Goal: Feedback & Contribution: Leave review/rating

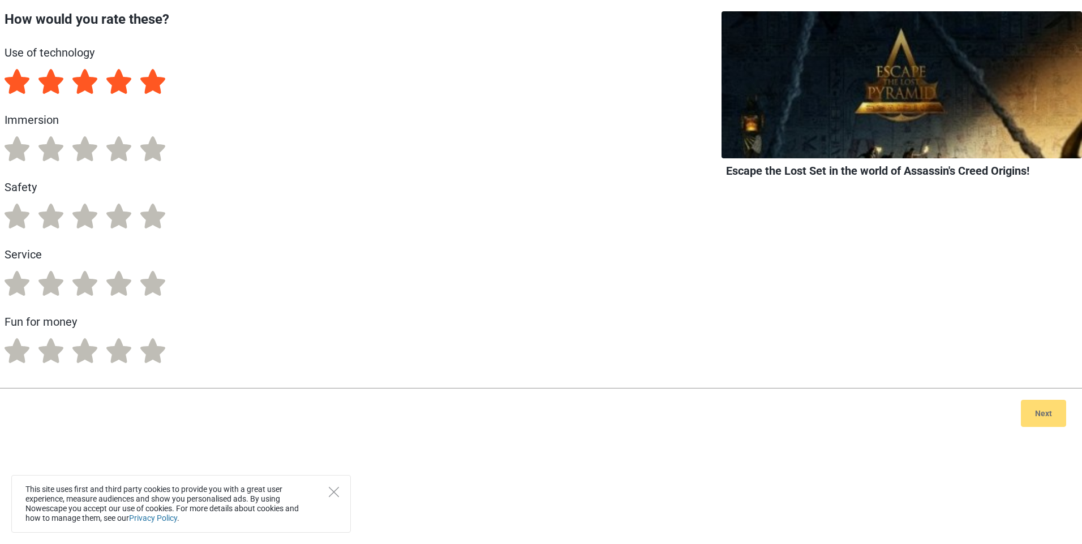
click at [153, 90] on label "5" at bounding box center [152, 81] width 25 height 25
radio input "true"
click at [154, 149] on label "5" at bounding box center [152, 148] width 25 height 25
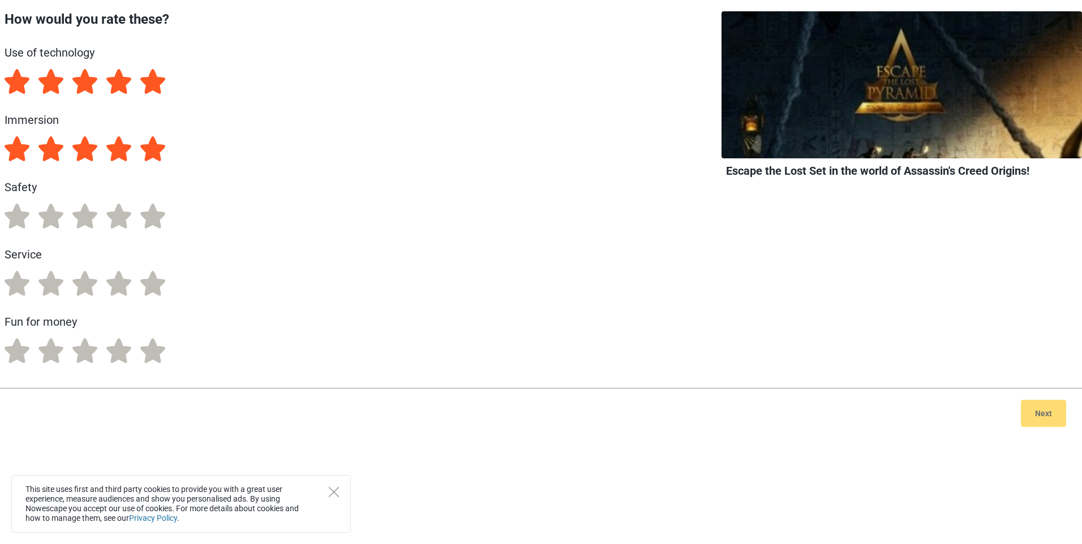
radio input "true"
click at [155, 215] on label "5" at bounding box center [152, 216] width 25 height 25
radio input "true"
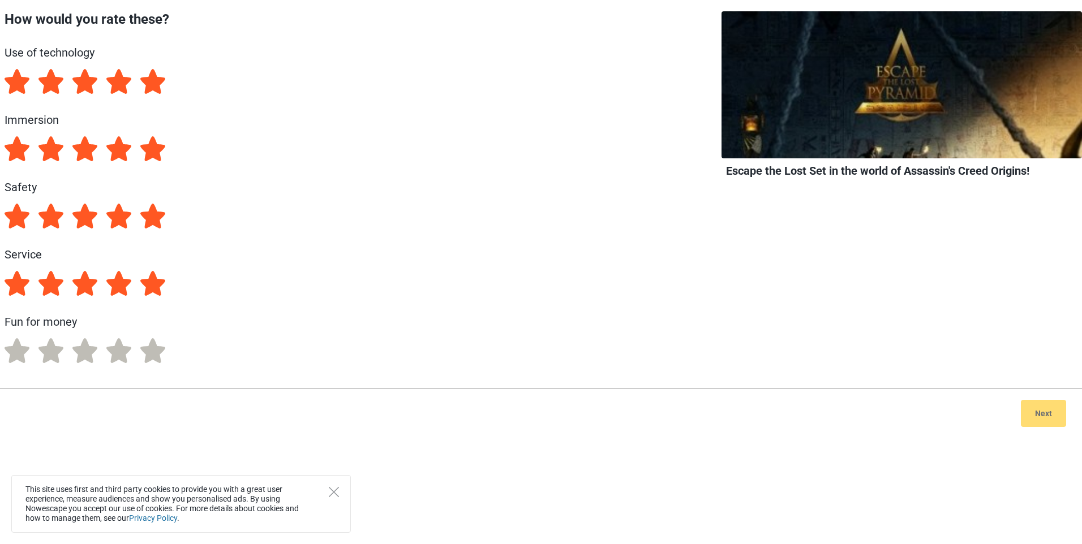
click at [149, 286] on label "5" at bounding box center [152, 283] width 25 height 25
radio input "true"
click at [152, 354] on label "5" at bounding box center [152, 350] width 25 height 25
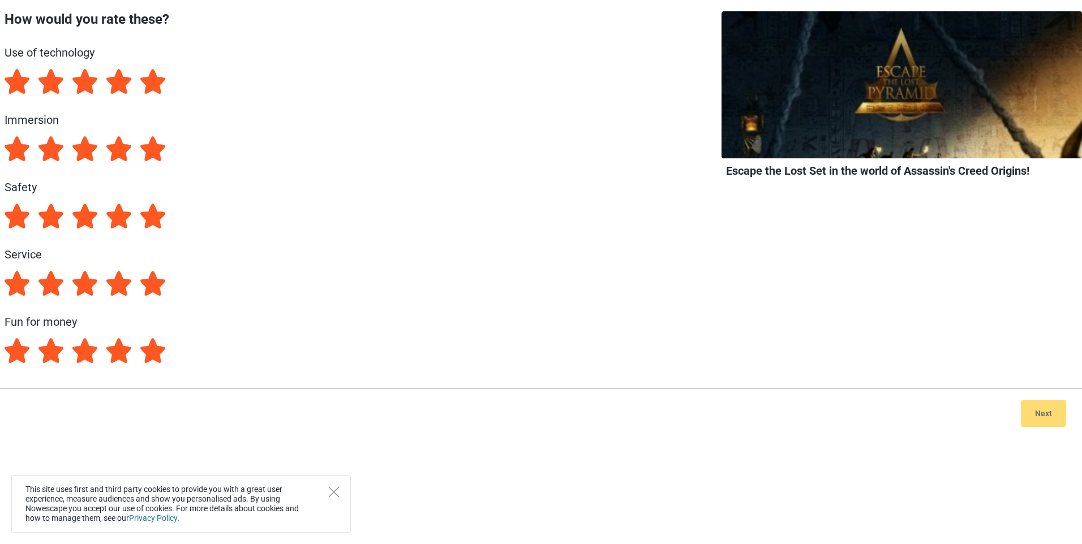
radio input "true"
click at [330, 497] on div "This site uses first and third party cookies to provide you with a great user e…" at bounding box center [180, 504] width 339 height 58
click at [333, 492] on icon "Close" at bounding box center [334, 492] width 10 height 10
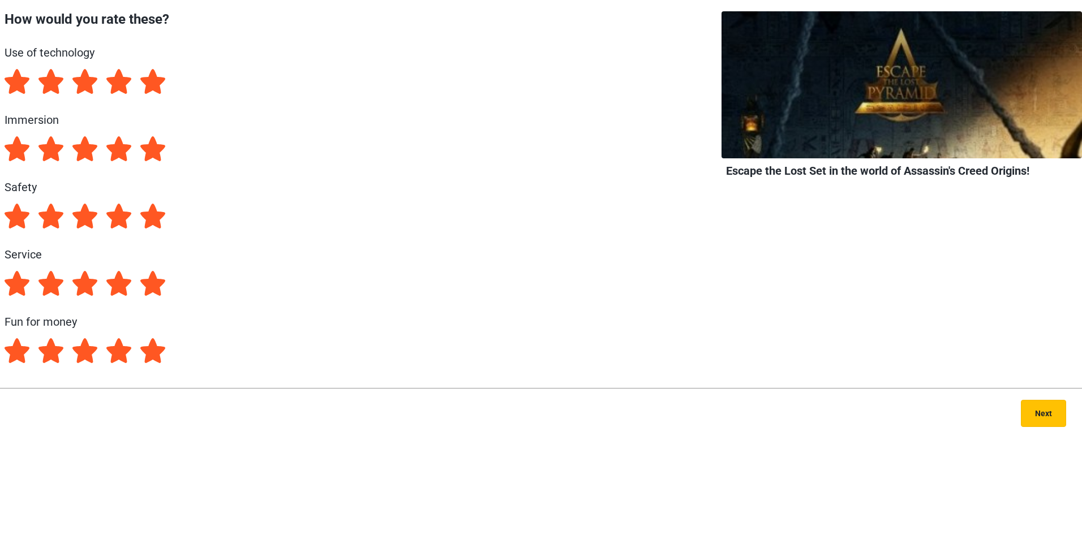
click at [1030, 409] on button "Next" at bounding box center [1043, 413] width 45 height 27
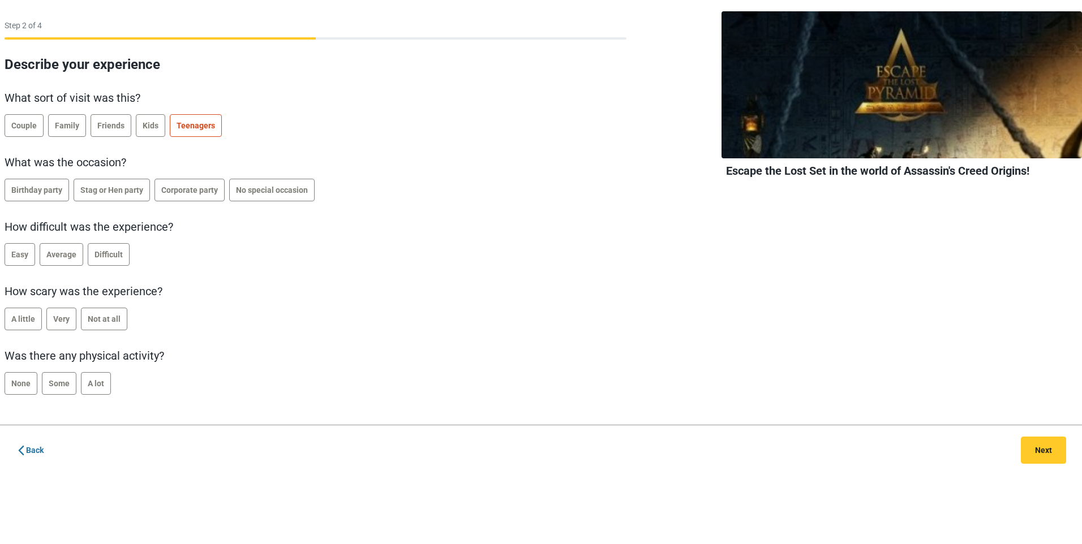
click at [188, 129] on span "Teenagers" at bounding box center [196, 125] width 38 height 9
click at [178, 191] on span "Corporate party" at bounding box center [189, 190] width 57 height 9
click at [94, 326] on label "Not at all" at bounding box center [104, 319] width 46 height 23
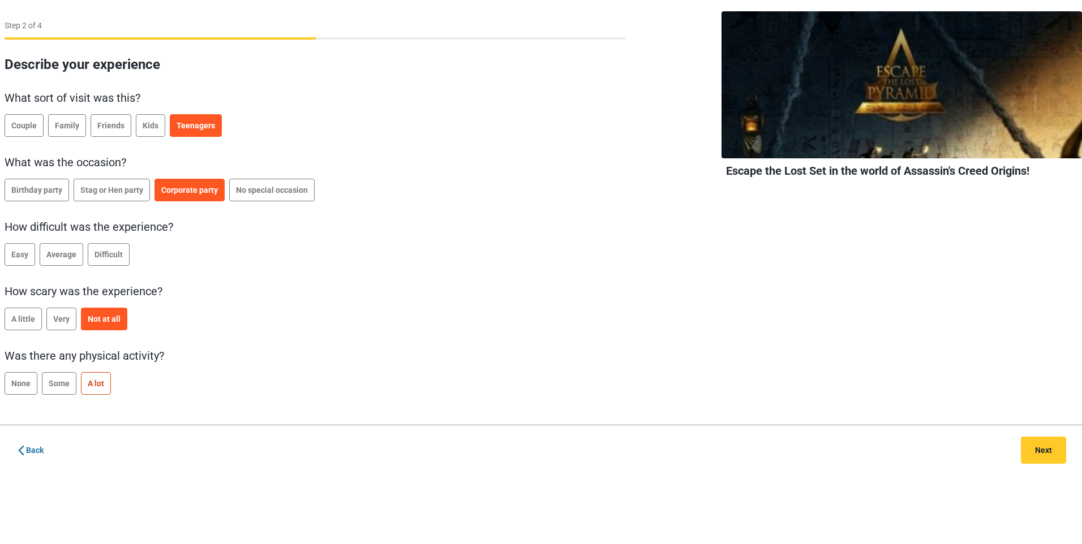
click at [102, 390] on label "A lot" at bounding box center [96, 383] width 30 height 23
drag, startPoint x: 1050, startPoint y: 457, endPoint x: 990, endPoint y: 491, distance: 69.2
click at [990, 491] on body "Step 2 of 4 Describe your experience What sort of visit was this? Couple Family…" at bounding box center [541, 272] width 1082 height 544
click at [1055, 458] on button "Next" at bounding box center [1043, 450] width 45 height 27
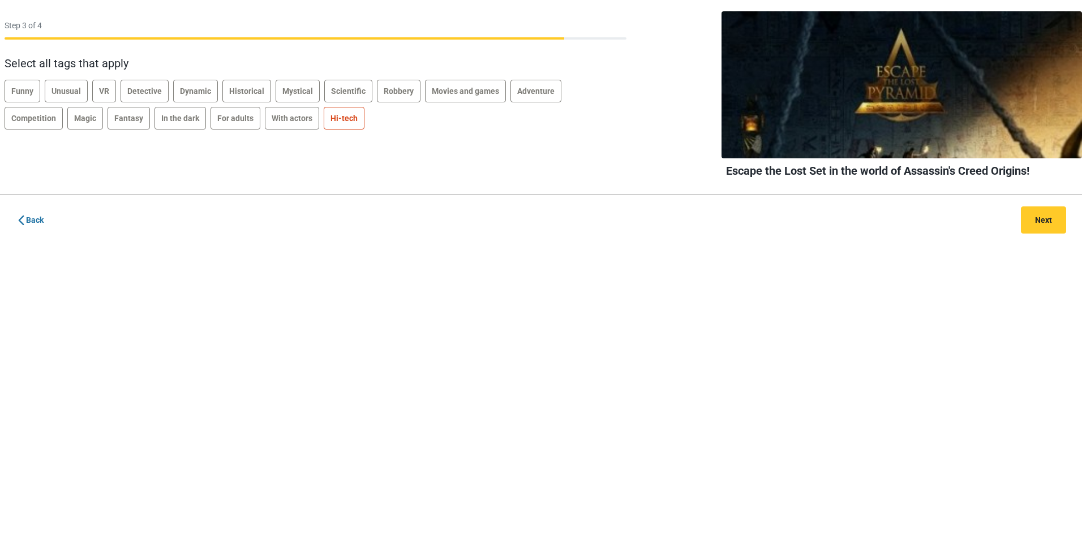
click at [330, 121] on span "Hi-tech" at bounding box center [343, 118] width 27 height 9
click at [1050, 224] on button "Next" at bounding box center [1043, 220] width 45 height 27
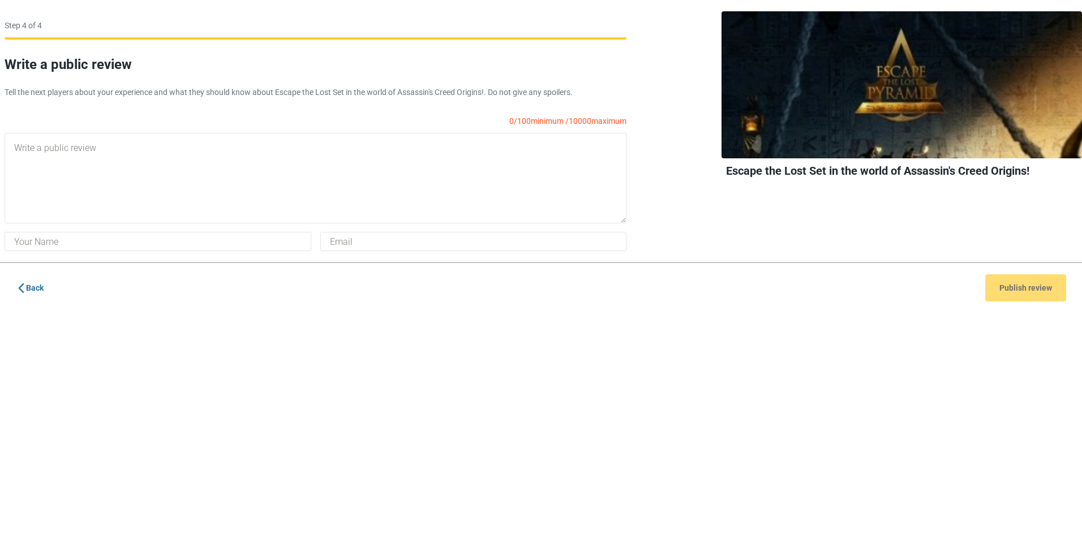
drag, startPoint x: 397, startPoint y: 253, endPoint x: 394, endPoint y: 248, distance: 6.1
click at [396, 253] on div "Step 4 of 4 Write a public review Tell the next players about your experience a…" at bounding box center [541, 131] width 1082 height 263
click at [394, 243] on input "email" at bounding box center [473, 241] width 307 height 19
drag, startPoint x: 394, startPoint y: 243, endPoint x: 337, endPoint y: 290, distance: 74.8
click at [337, 290] on div "Back Publish review" at bounding box center [541, 288] width 1082 height 50
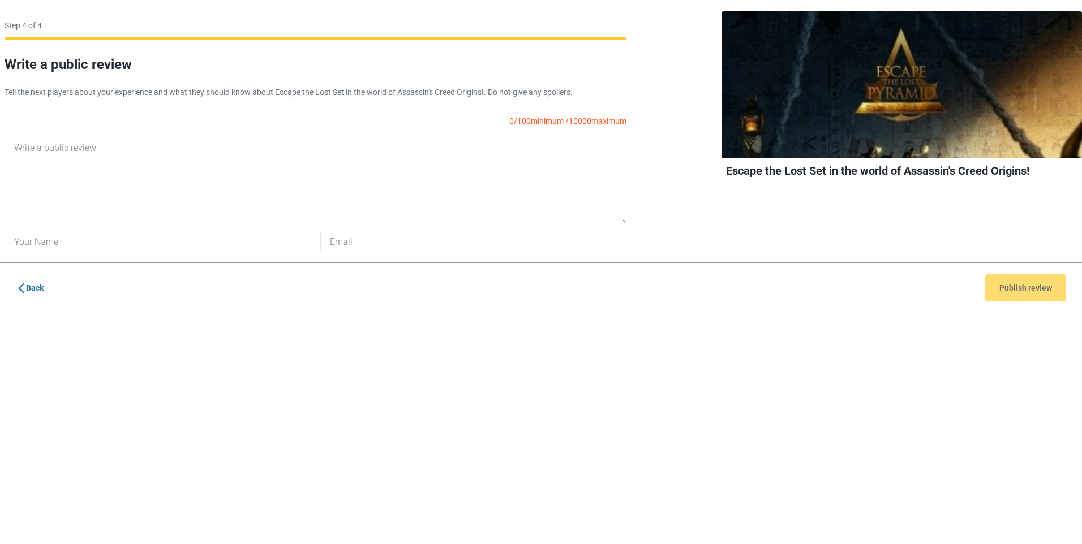
click at [1022, 294] on div "Back Publish review" at bounding box center [541, 288] width 1082 height 50
drag, startPoint x: 1022, startPoint y: 294, endPoint x: 1016, endPoint y: 291, distance: 6.6
drag, startPoint x: 1016, startPoint y: 291, endPoint x: 659, endPoint y: 340, distance: 360.3
click at [659, 340] on body "Step 4 of 4 Write a public review Tell the next players about your experience a…" at bounding box center [541, 272] width 1082 height 544
